Goal: Information Seeking & Learning: Learn about a topic

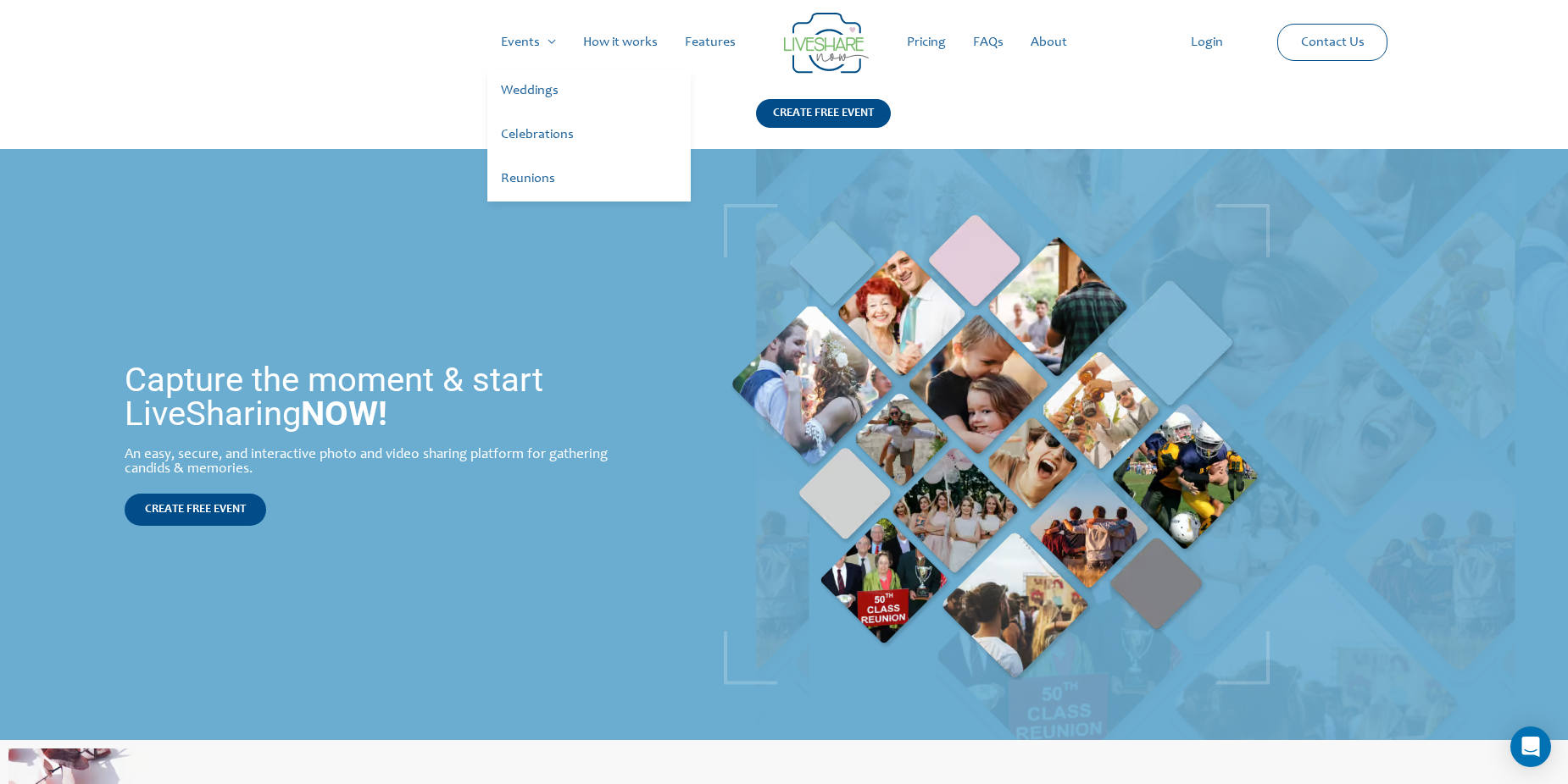
click at [538, 92] on link "Weddings" at bounding box center [589, 91] width 204 height 44
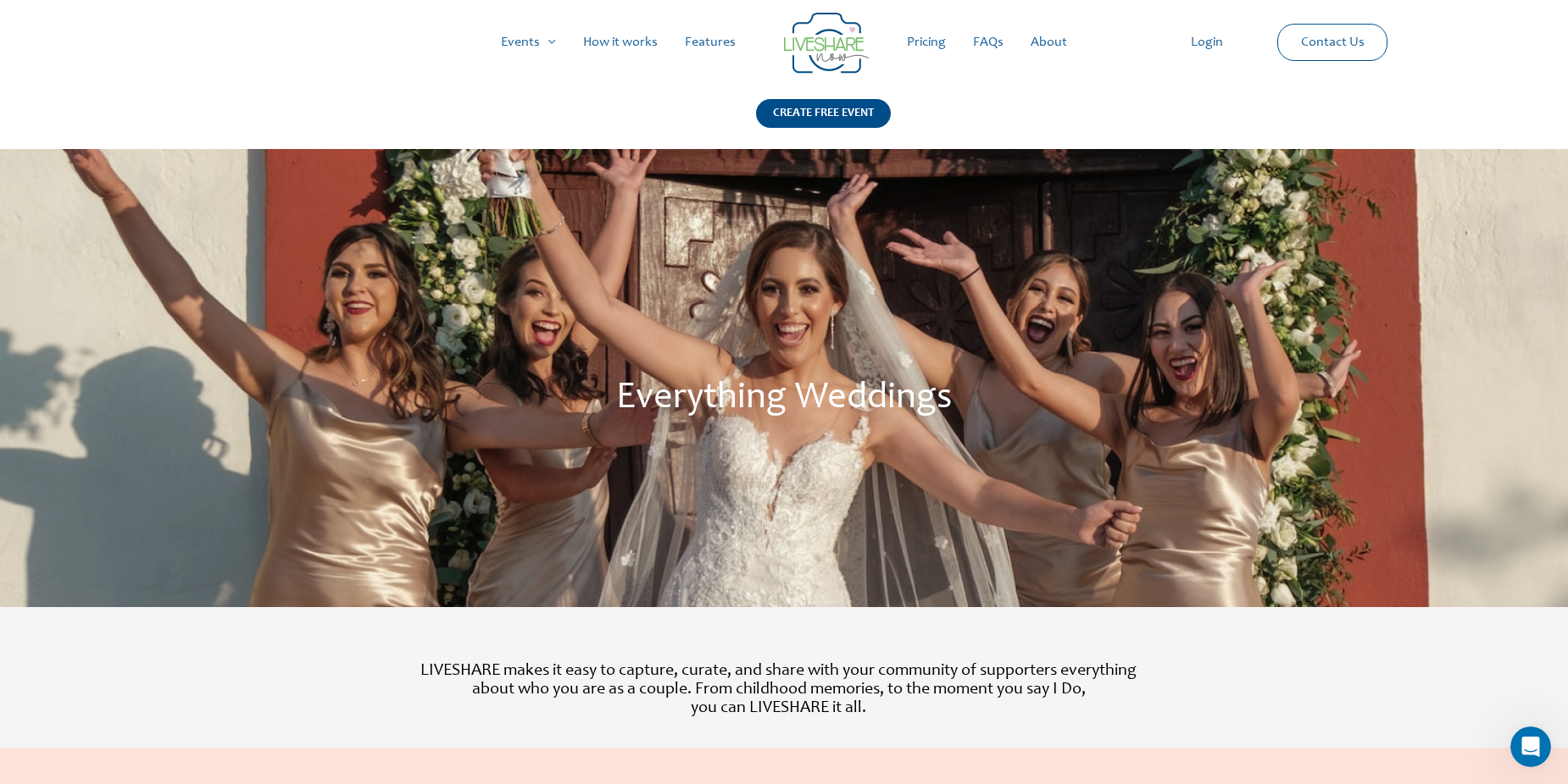
click at [615, 39] on link "How it works" at bounding box center [620, 42] width 101 height 55
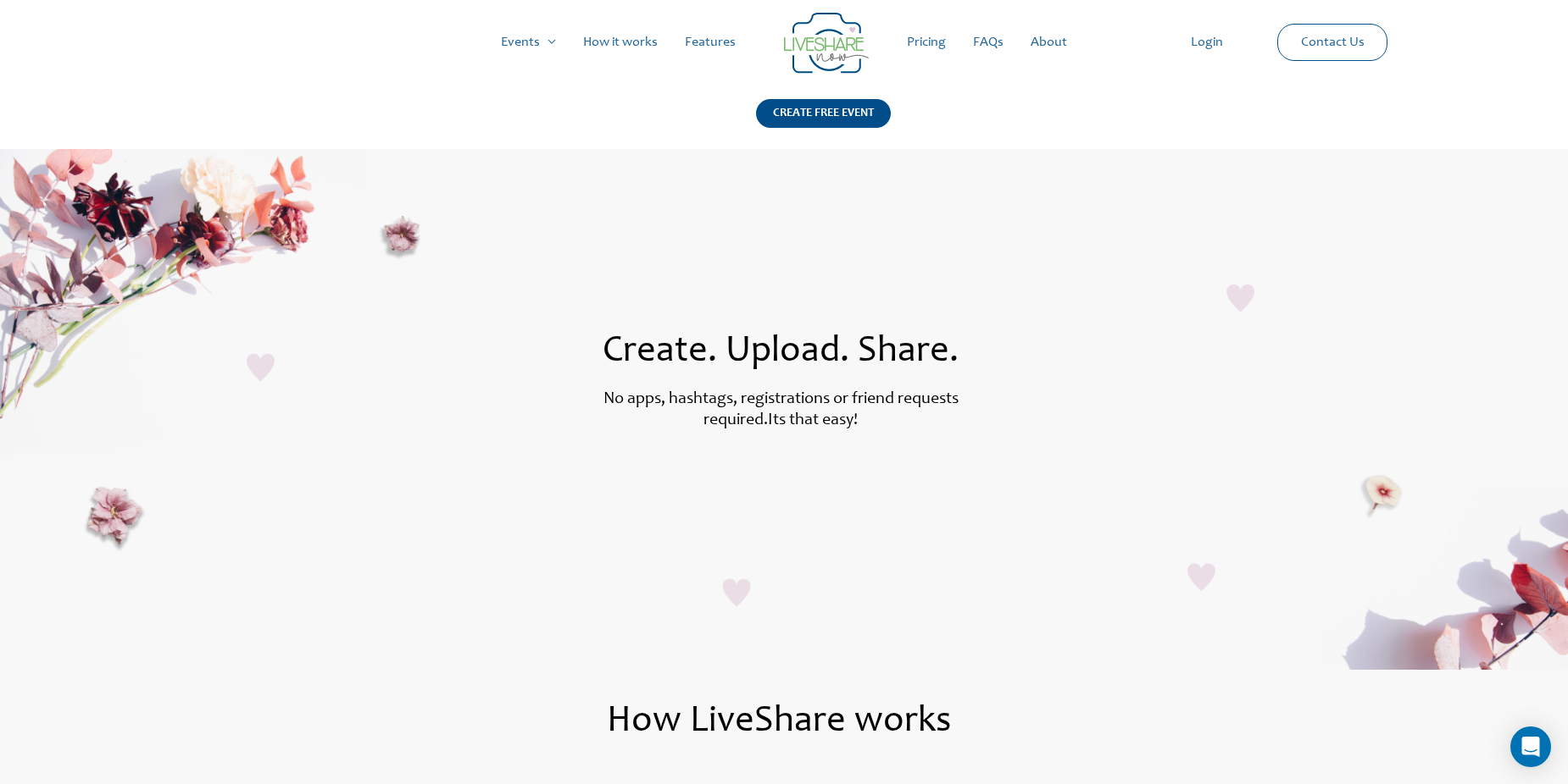
click at [724, 39] on link "Features" at bounding box center [710, 42] width 78 height 55
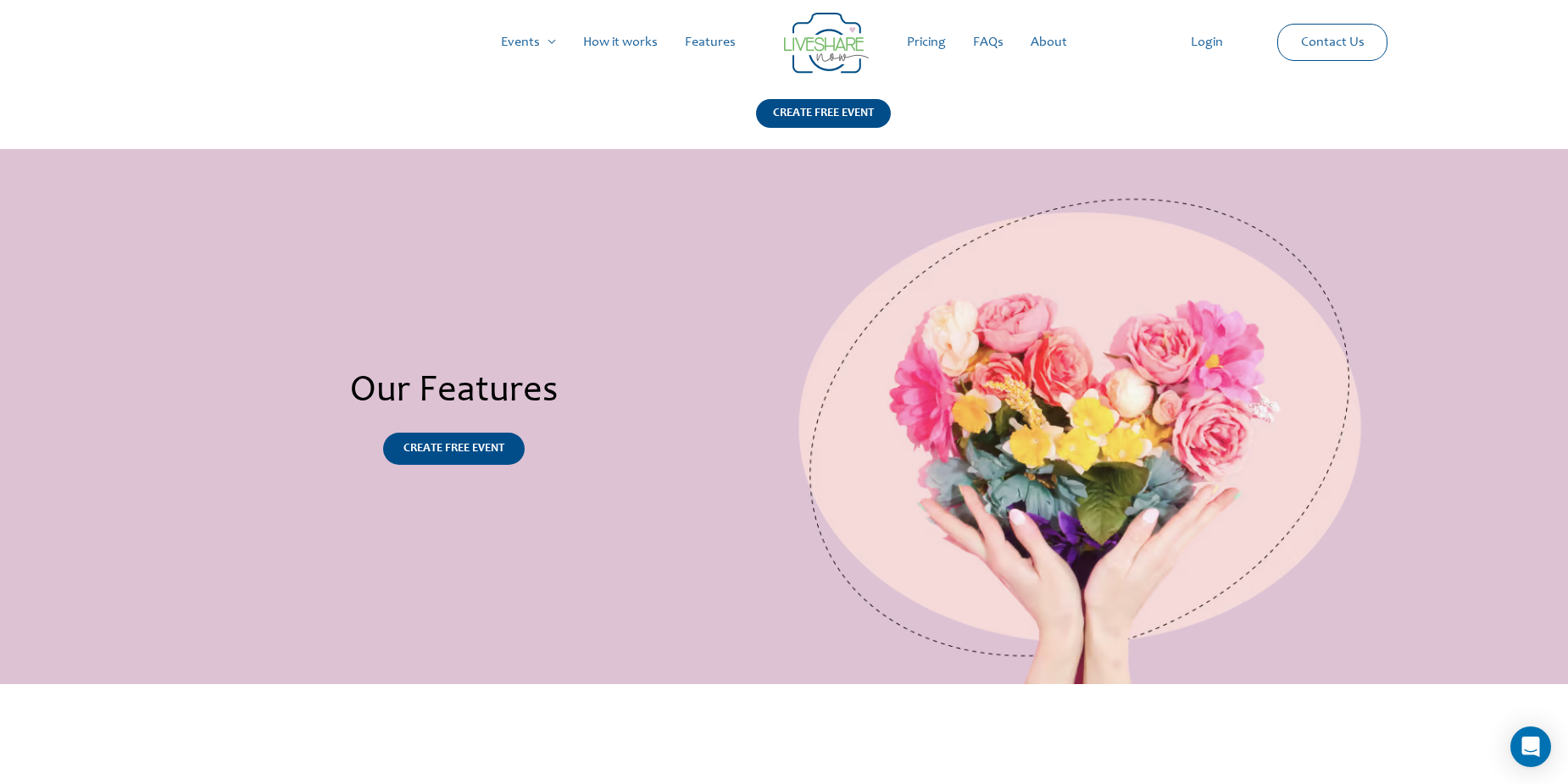
click at [935, 46] on link "Pricing" at bounding box center [927, 42] width 66 height 55
